Goal: Information Seeking & Learning: Learn about a topic

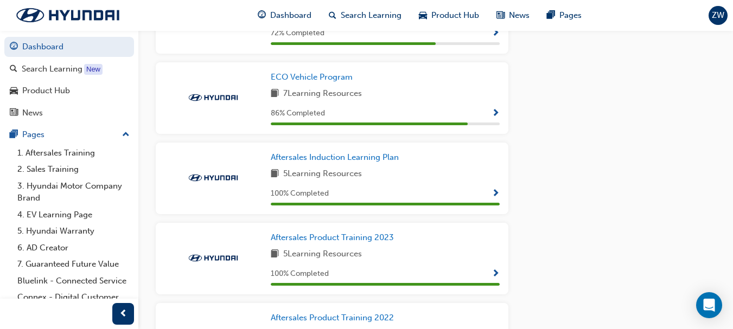
scroll to position [874, 0]
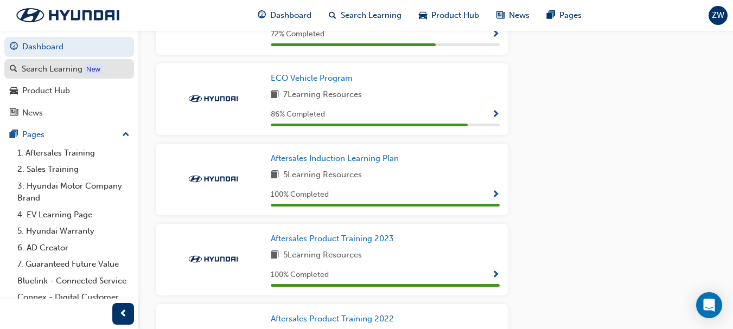
click at [59, 66] on div "Search Learning" at bounding box center [52, 69] width 61 height 12
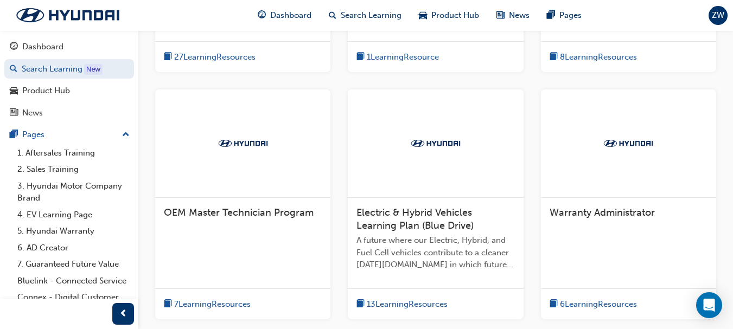
scroll to position [395, 0]
click at [419, 215] on span "Electric & Hybrid Vehicles Learning Plan (Blue Drive)" at bounding box center [414, 219] width 117 height 25
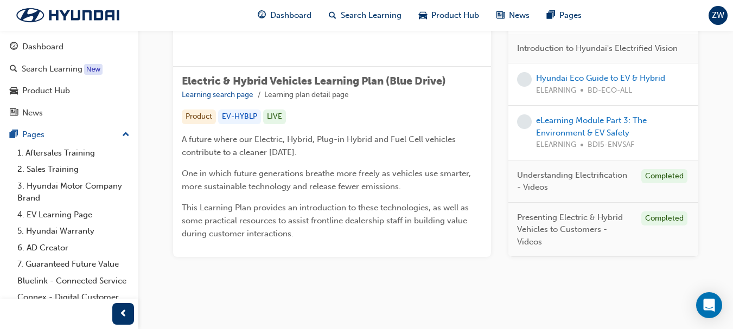
scroll to position [159, 0]
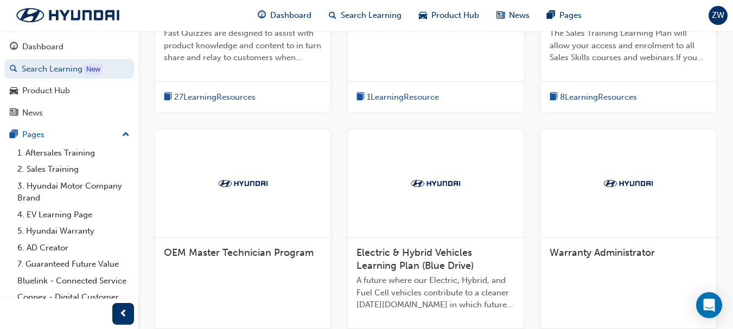
scroll to position [519, 0]
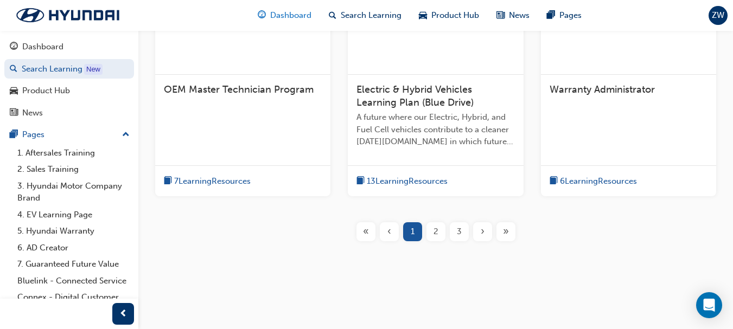
click at [288, 20] on span "Dashboard" at bounding box center [290, 15] width 41 height 12
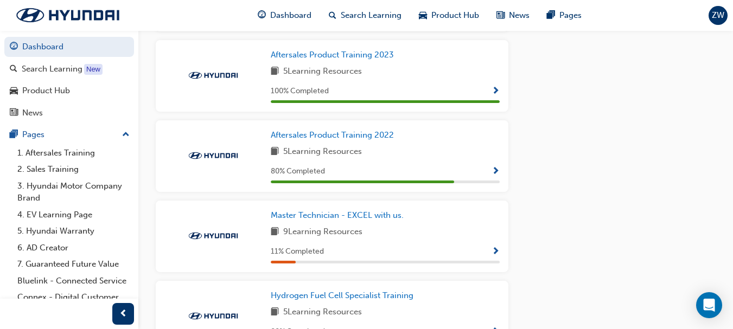
scroll to position [1058, 0]
click at [363, 213] on link "Master Technician - EXCEL with us." at bounding box center [339, 215] width 137 height 12
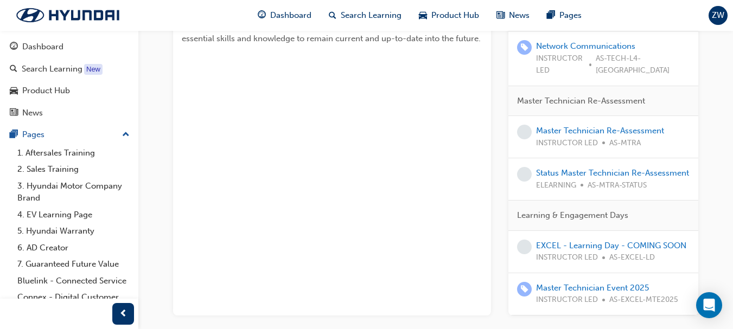
scroll to position [300, 0]
click at [627, 126] on link "Master Technician Re-Assessment" at bounding box center [600, 131] width 128 height 10
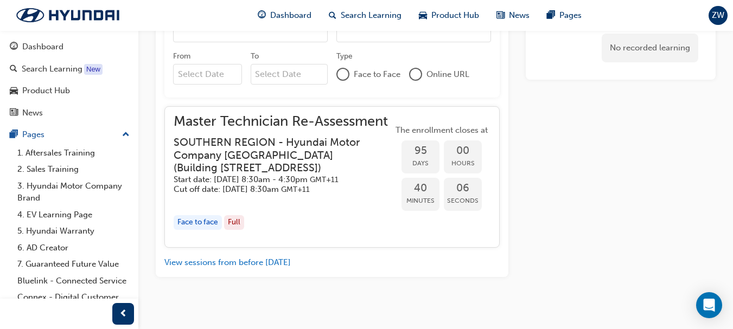
scroll to position [379, 0]
